Goal: Information Seeking & Learning: Learn about a topic

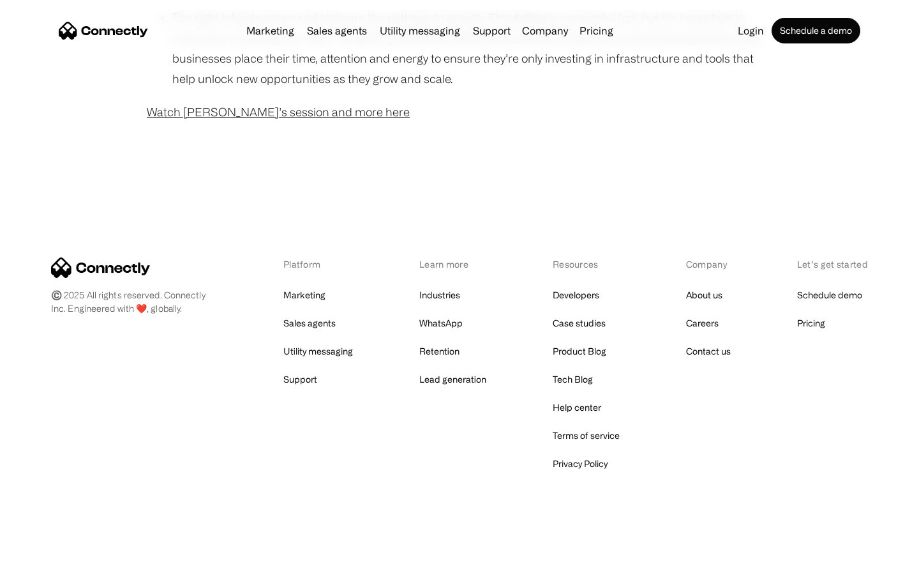
scroll to position [1035, 0]
